Goal: Information Seeking & Learning: Learn about a topic

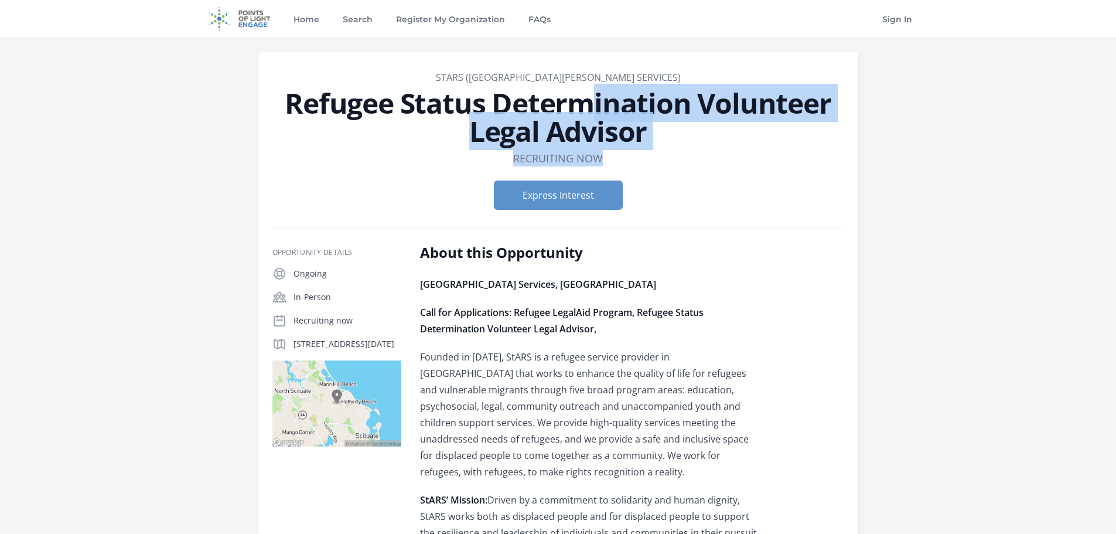
drag, startPoint x: 274, startPoint y: 104, endPoint x: 671, endPoint y: 147, distance: 399.0
click at [670, 147] on header "Organization StARS ([GEOGRAPHIC_DATA][PERSON_NAME] Services) Refugee Status Det…" at bounding box center [558, 144] width 572 height 149
click at [683, 145] on header "Organization StARS ([GEOGRAPHIC_DATA][PERSON_NAME] Services) Refugee Status Det…" at bounding box center [558, 144] width 572 height 149
click at [666, 144] on h1 "Refugee Status Determination Volunteer Legal Advisor" at bounding box center [558, 117] width 572 height 56
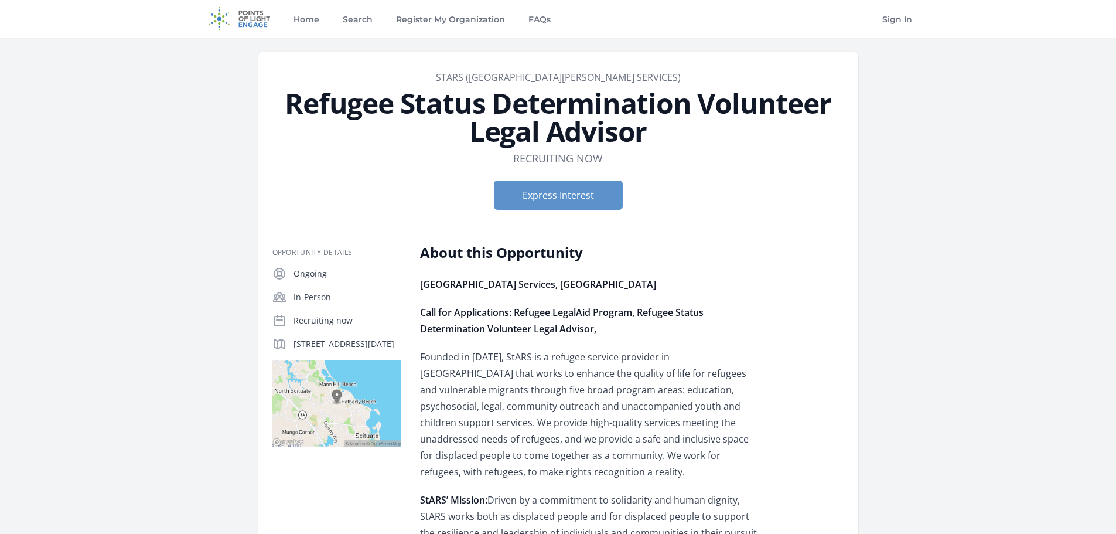
drag, startPoint x: 650, startPoint y: 134, endPoint x: 294, endPoint y: 104, distance: 357.4
click at [294, 104] on h1 "Refugee Status Determination Volunteer Legal Advisor" at bounding box center [558, 117] width 572 height 56
click at [599, 145] on h1 "Refugee Status Determination Volunteer Legal Advisor" at bounding box center [558, 117] width 572 height 56
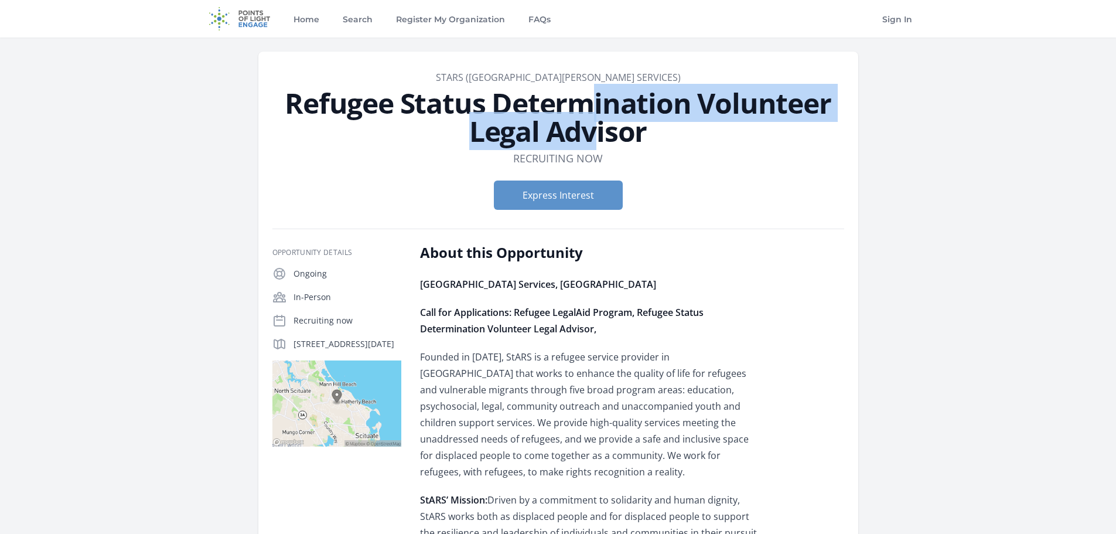
drag, startPoint x: 286, startPoint y: 93, endPoint x: 672, endPoint y: 107, distance: 385.8
click at [672, 107] on h1 "Refugee Status Determination Volunteer Legal Advisor" at bounding box center [558, 117] width 572 height 56
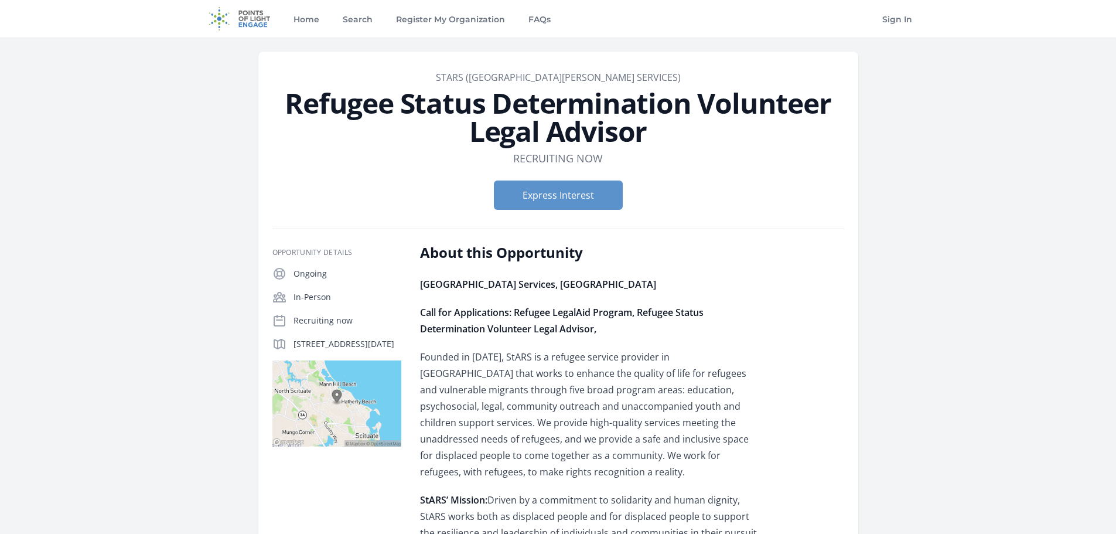
click at [668, 134] on h1 "Refugee Status Determination Volunteer Legal Advisor" at bounding box center [558, 117] width 572 height 56
drag, startPoint x: 654, startPoint y: 128, endPoint x: 521, endPoint y: 110, distance: 134.9
click at [521, 110] on h1 "Refugee Status Determination Volunteer Legal Advisor" at bounding box center [558, 117] width 572 height 56
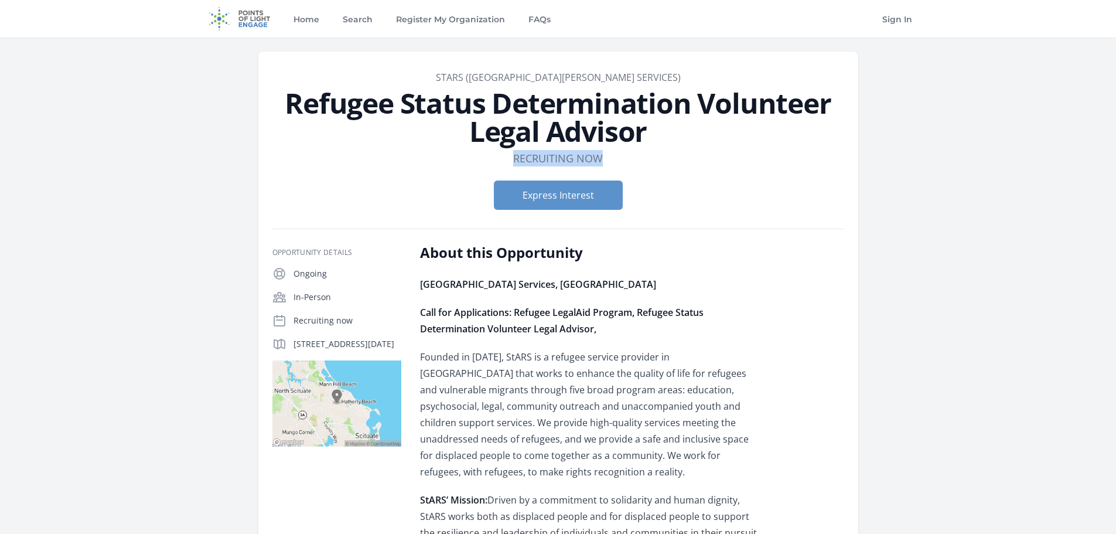
drag, startPoint x: 606, startPoint y: 156, endPoint x: 510, endPoint y: 151, distance: 96.2
click at [510, 151] on dl "Duration Recruiting now" at bounding box center [558, 158] width 572 height 16
drag, startPoint x: 449, startPoint y: 115, endPoint x: 415, endPoint y: 111, distance: 34.2
click at [448, 115] on h1 "Refugee Status Determination Volunteer Legal Advisor" at bounding box center [558, 117] width 572 height 56
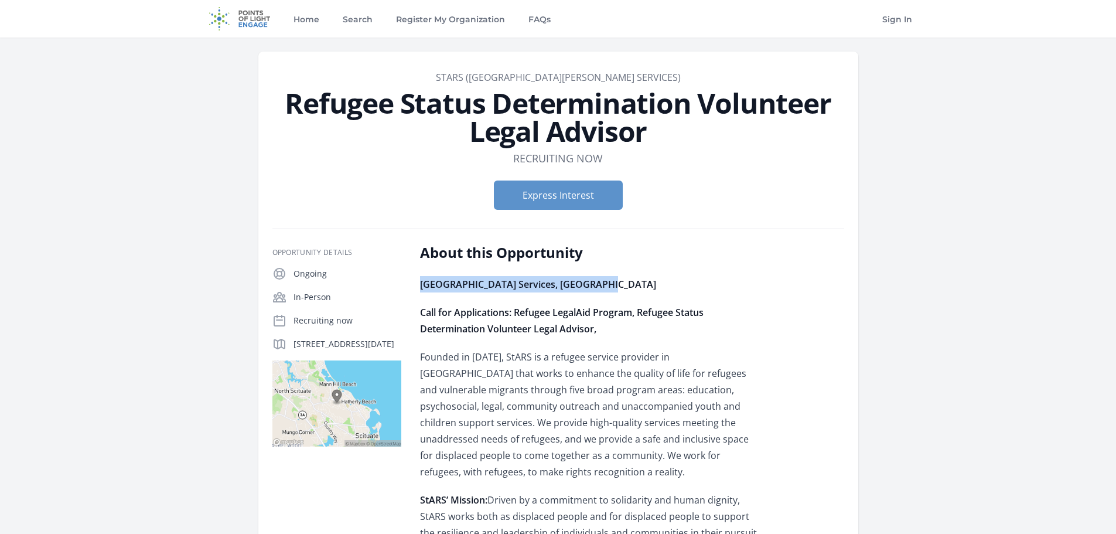
click at [721, 282] on p "[GEOGRAPHIC_DATA] Services, [GEOGRAPHIC_DATA]" at bounding box center [591, 284] width 343 height 16
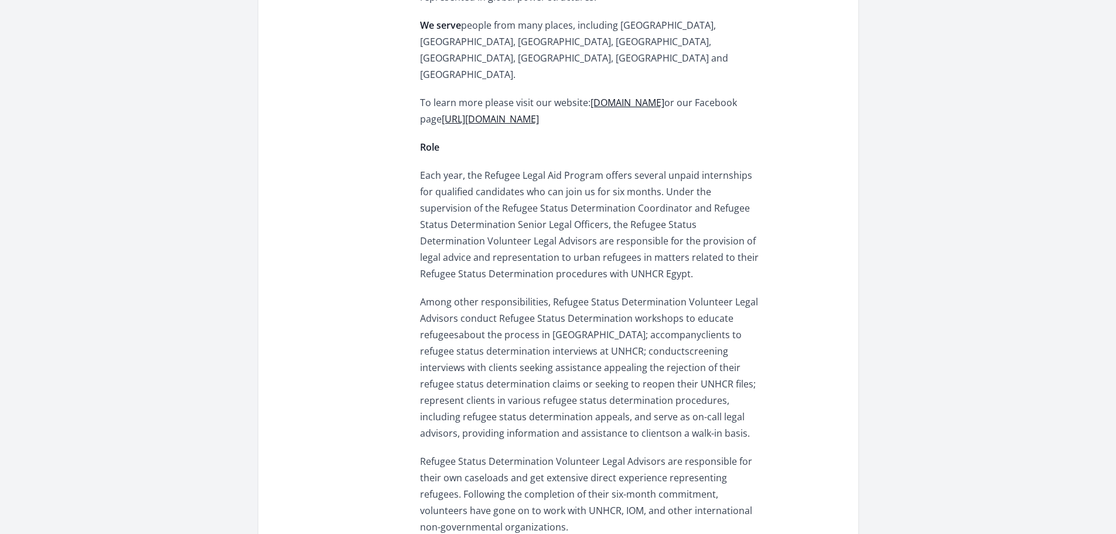
scroll to position [1113, 0]
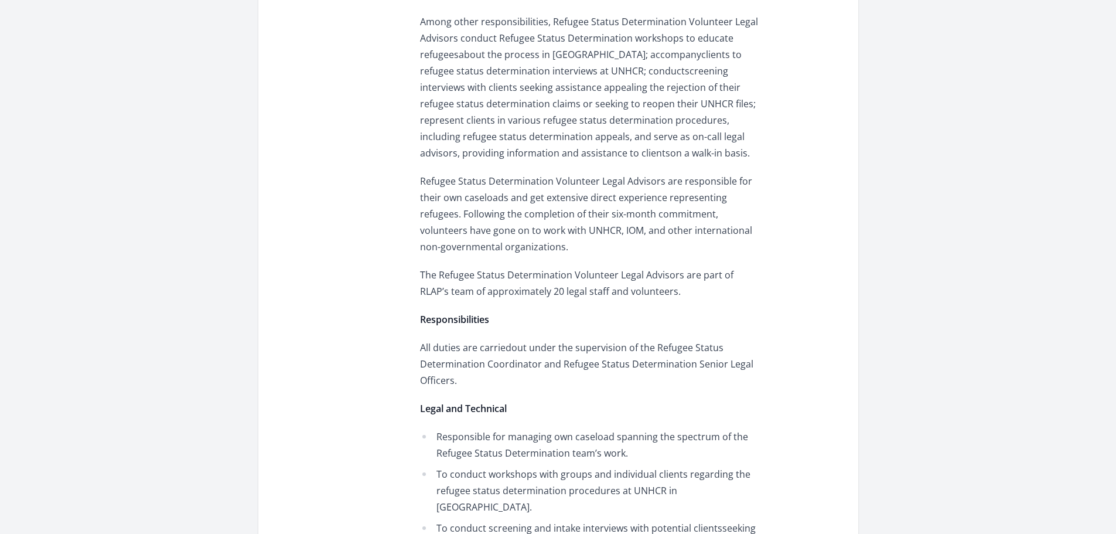
click at [483, 267] on p "The Refugee Status Determination Volunteer Legal Advisors are part of RLAP’s te…" at bounding box center [591, 283] width 343 height 33
click at [510, 311] on p "Responsibilities" at bounding box center [591, 319] width 343 height 16
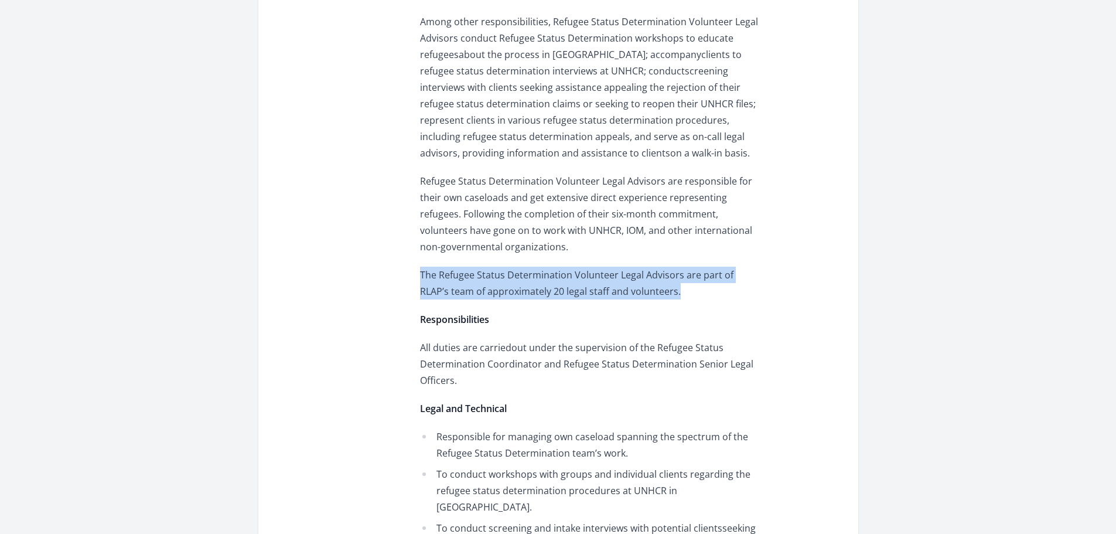
drag, startPoint x: 657, startPoint y: 243, endPoint x: 418, endPoint y: 226, distance: 239.6
copy p "The Refugee Status Determination Volunteer Legal Advisors are part of RLAP’s te…"
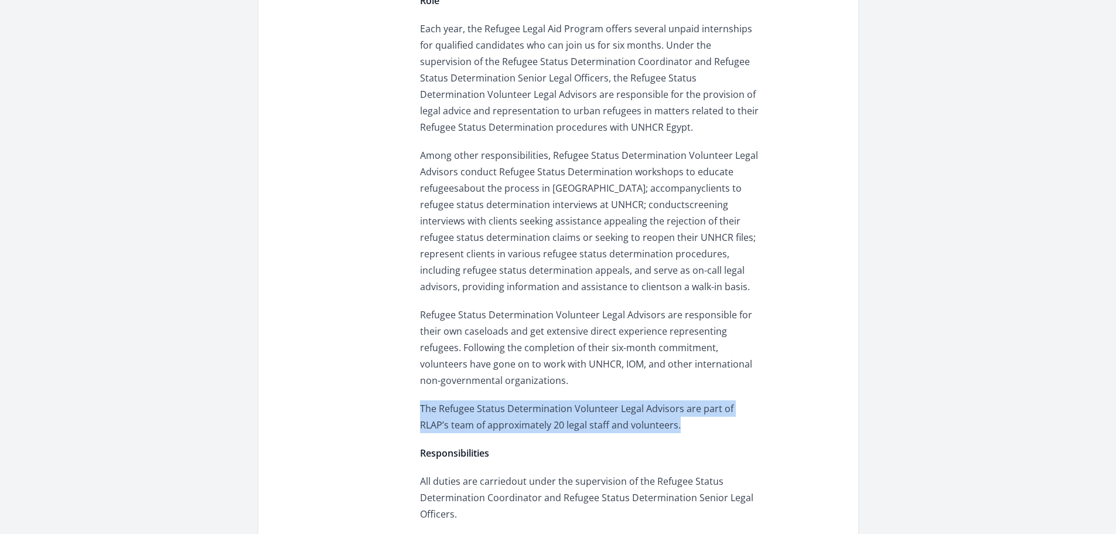
scroll to position [1230, 0]
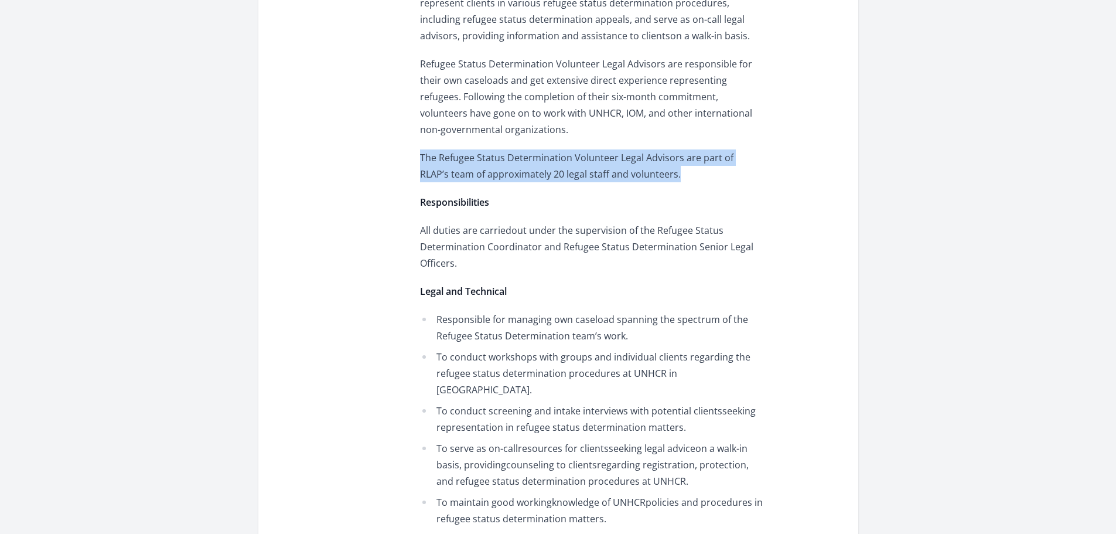
copy p "The Refugee Status Determination Volunteer Legal Advisors are part of RLAP’s te…"
